Goal: Information Seeking & Learning: Learn about a topic

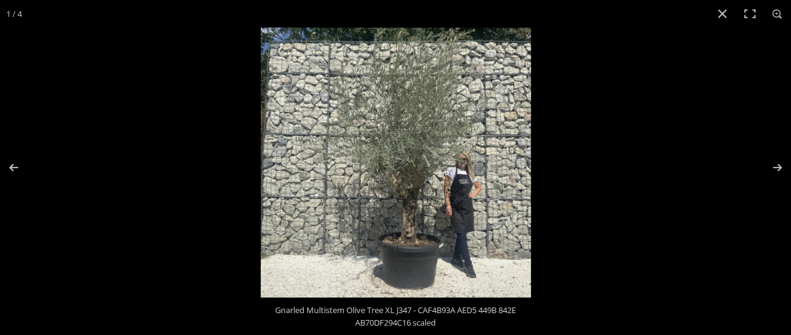
scroll to position [72, 0]
click at [722, 16] on button "Close (Esc)" at bounding box center [723, 14] width 28 height 28
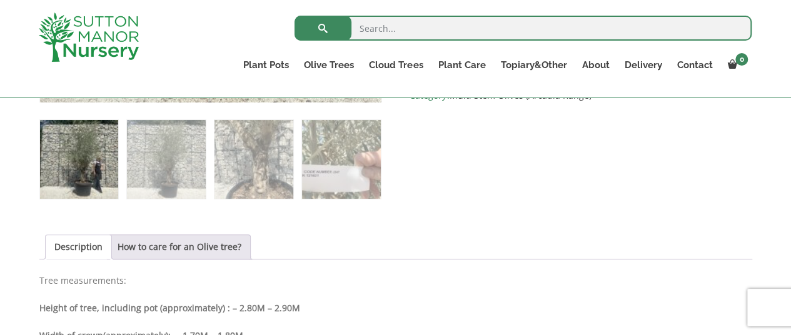
scroll to position [535, 0]
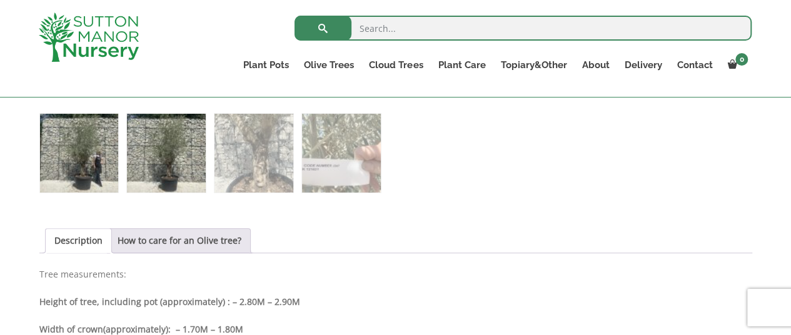
click at [155, 135] on img at bounding box center [166, 153] width 78 height 78
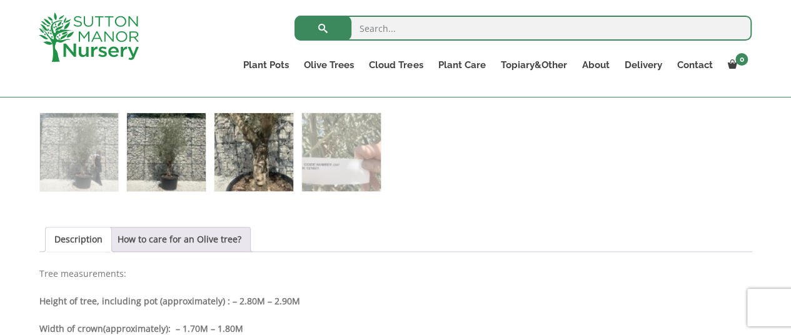
click at [247, 147] on img at bounding box center [253, 152] width 78 height 78
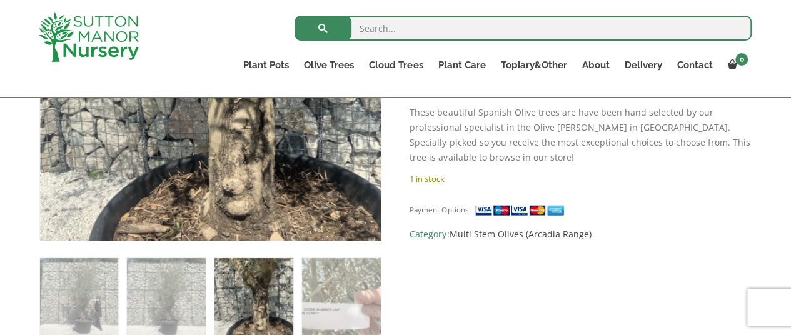
scroll to position [411, 0]
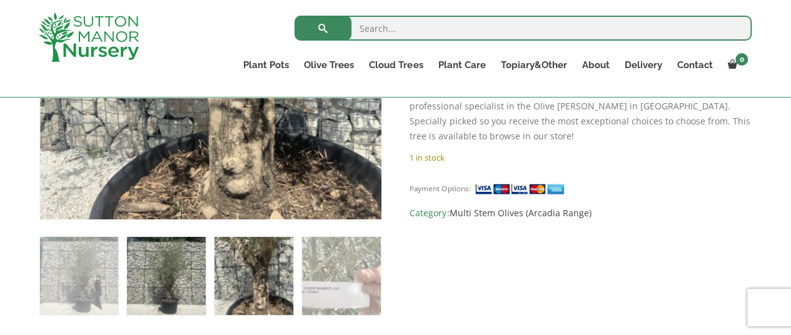
click at [179, 266] on img at bounding box center [166, 276] width 78 height 78
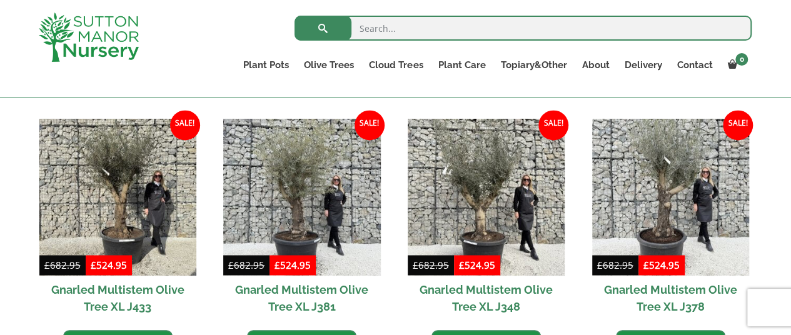
scroll to position [912, 0]
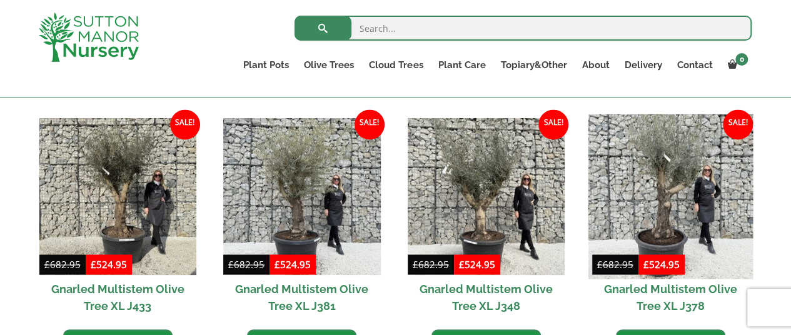
click at [654, 190] on img at bounding box center [670, 196] width 165 height 165
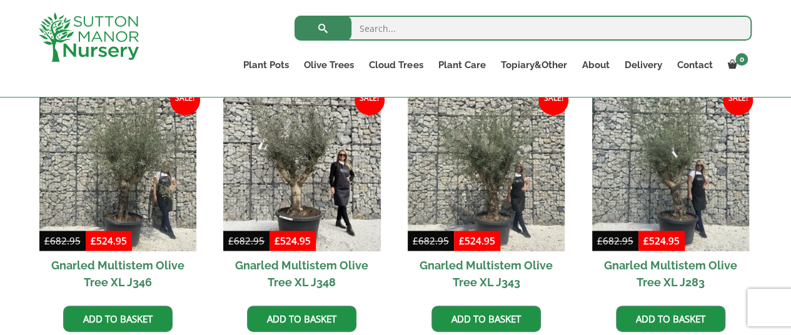
scroll to position [937, 0]
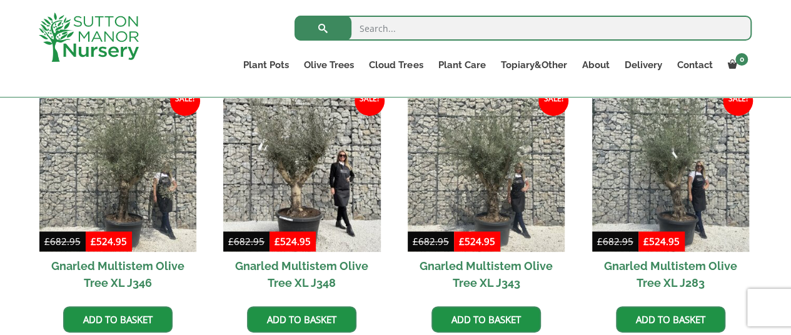
click at [499, 255] on h2 "Gnarled Multistem Olive Tree XL J343" at bounding box center [486, 274] width 157 height 45
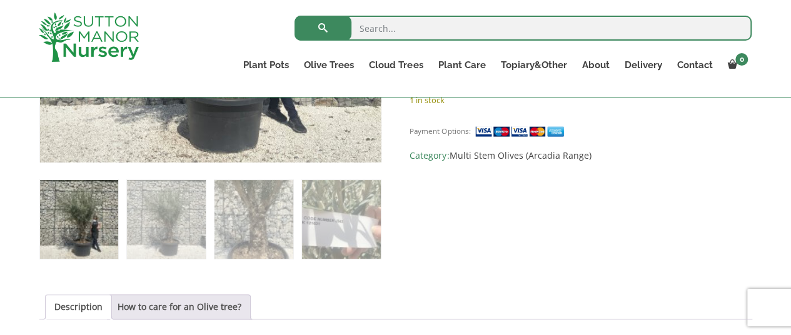
scroll to position [469, 0]
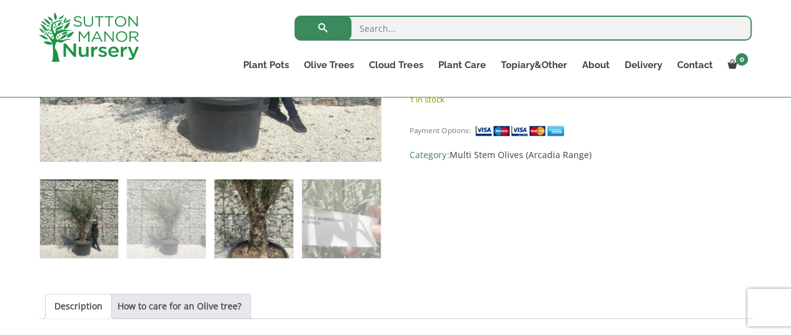
click at [259, 216] on img at bounding box center [253, 218] width 78 height 78
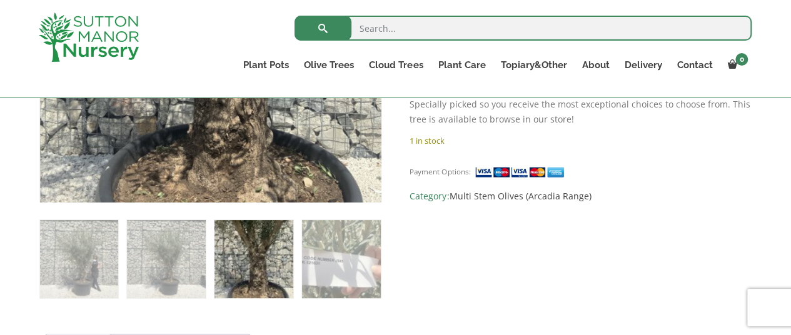
scroll to position [427, 0]
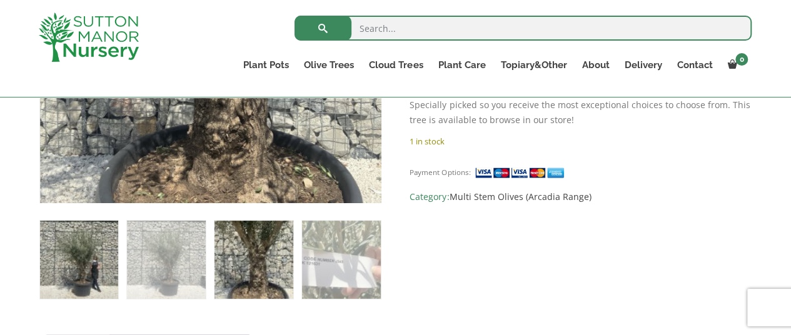
click at [68, 270] on img at bounding box center [79, 260] width 78 height 78
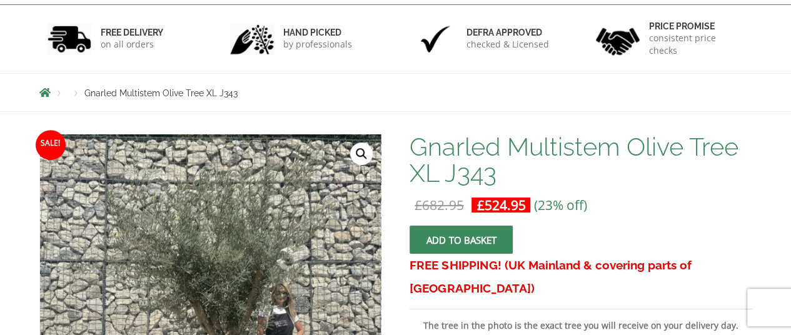
scroll to position [0, 0]
